Goal: Task Accomplishment & Management: Manage account settings

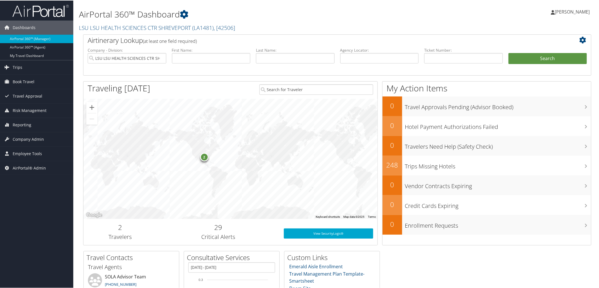
click at [92, 26] on link "LSU LSU HEALTH SCIENCES CTR SHREVEPORT ( LA1481 ) , [ 42506 ]" at bounding box center [157, 27] width 156 height 8
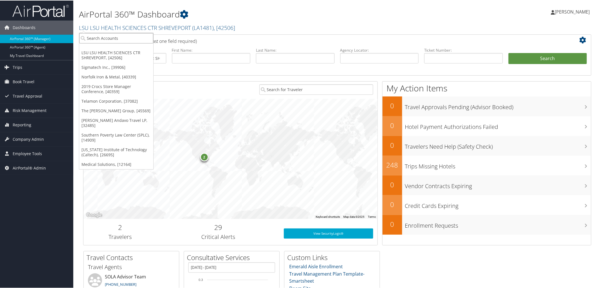
click at [94, 38] on input "search" at bounding box center [116, 37] width 74 height 10
type input "simplus"
click at [89, 46] on div "Simplus (301442), [32381]" at bounding box center [116, 47] width 80 height 5
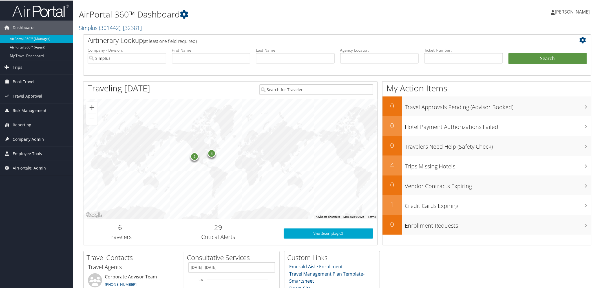
click at [23, 139] on span "Company Admin" at bounding box center [28, 139] width 31 height 14
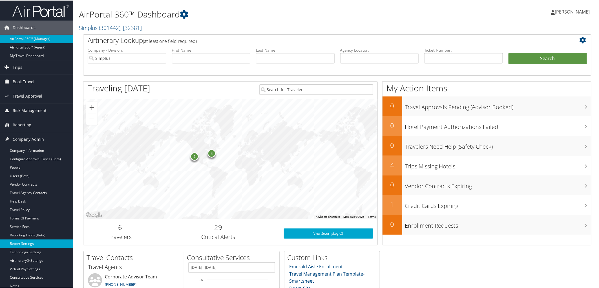
click at [22, 240] on link "Report Settings" at bounding box center [36, 243] width 73 height 8
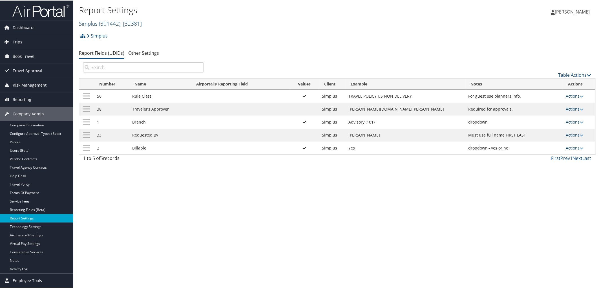
click at [570, 98] on td "Actions Update Report Field Values Upload Report Field Values Edit Delete" at bounding box center [579, 95] width 32 height 13
click at [569, 97] on link "Actions" at bounding box center [575, 95] width 18 height 5
click at [539, 106] on link "Update Report Field Values" at bounding box center [550, 104] width 61 height 10
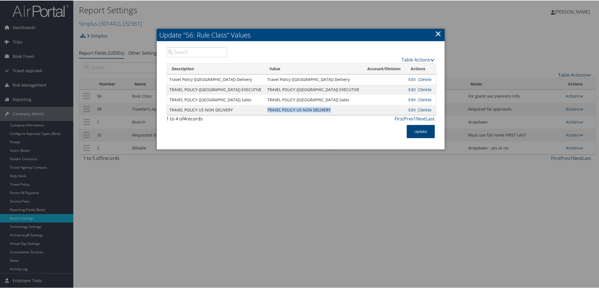
drag, startPoint x: 258, startPoint y: 111, endPoint x: 330, endPoint y: 107, distance: 71.4
click at [330, 107] on td "TRAVEL POLICY US NON DELIVERY" at bounding box center [314, 109] width 98 height 10
copy td "TRAVEL POLICY US NON DELIVERY"
click at [438, 30] on link "×" at bounding box center [438, 32] width 6 height 11
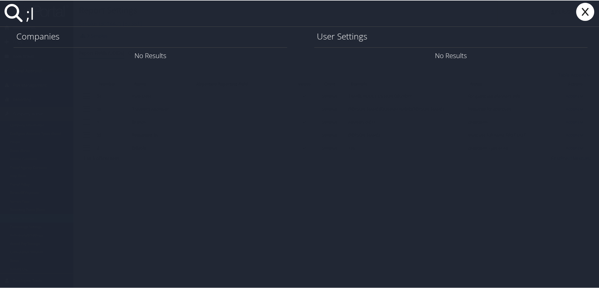
type input ";"
type input "l"
paste input "Landmark Worldwide [0CA559] (Account)"
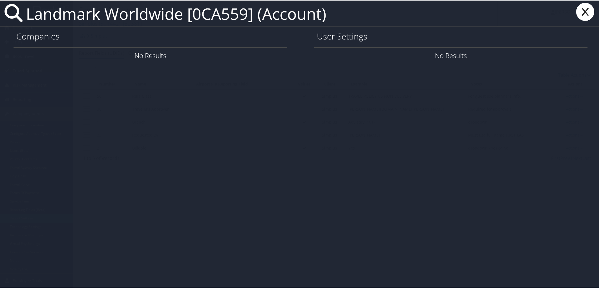
drag, startPoint x: 192, startPoint y: 16, endPoint x: -29, endPoint y: 12, distance: 220.7
click at [0, 12] on html "Menu Dashboards ► AirPortal 360™ (Manager) AirPortal 360™ (Agent) My Travel Das…" at bounding box center [300, 144] width 601 height 288
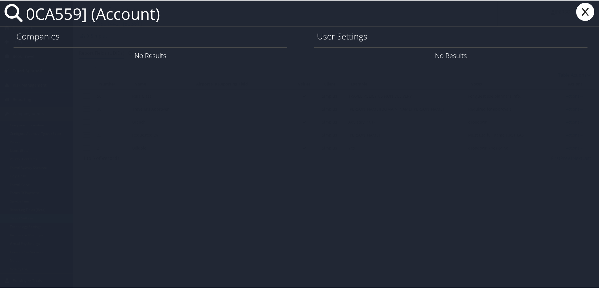
drag, startPoint x: 83, startPoint y: 10, endPoint x: 282, endPoint y: 12, distance: 199.8
click at [290, 20] on input "0CA559] (Account)" at bounding box center [261, 13] width 474 height 26
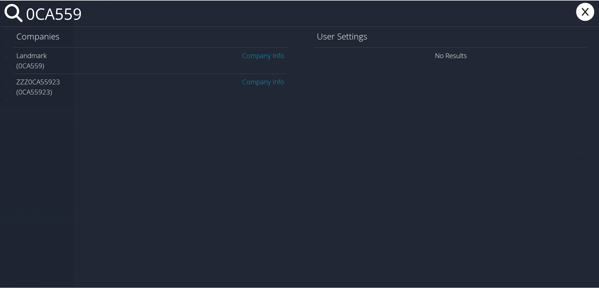
type input "0CA559"
click at [266, 56] on link "Company Info" at bounding box center [263, 54] width 42 height 9
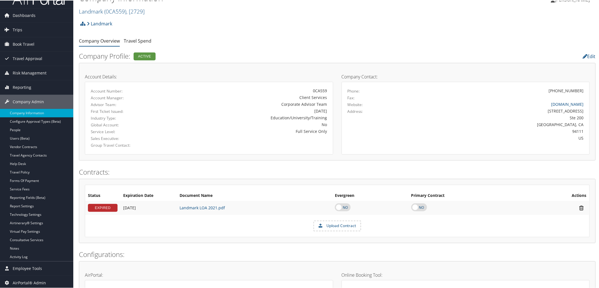
scroll to position [12, 0]
click at [29, 214] on link "Technology Settings" at bounding box center [36, 214] width 73 height 8
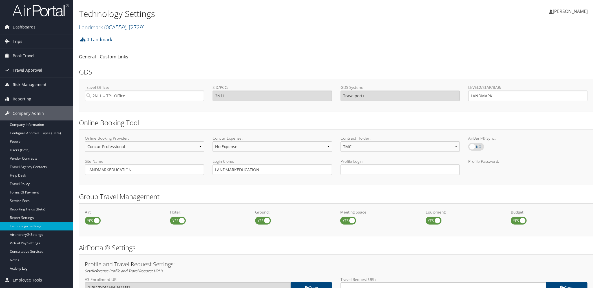
select select "4"
